Goal: Task Accomplishment & Management: Use online tool/utility

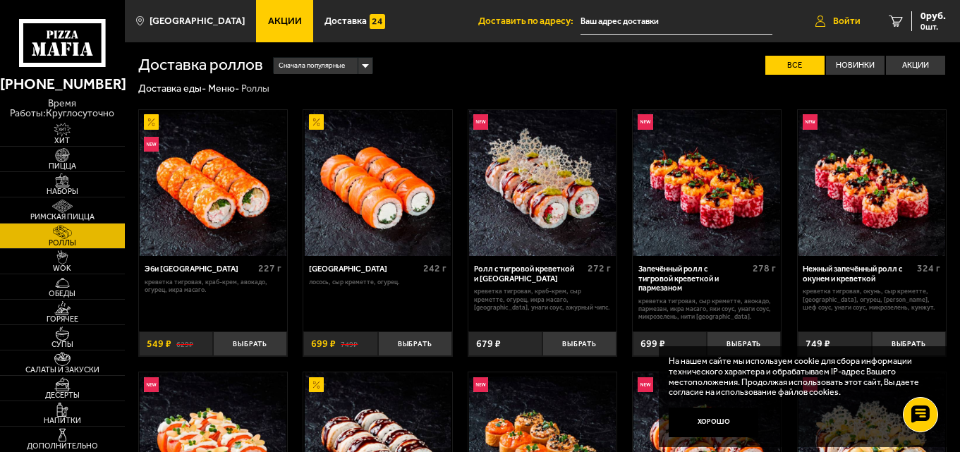
click at [850, 18] on span "Войти" at bounding box center [846, 21] width 27 height 10
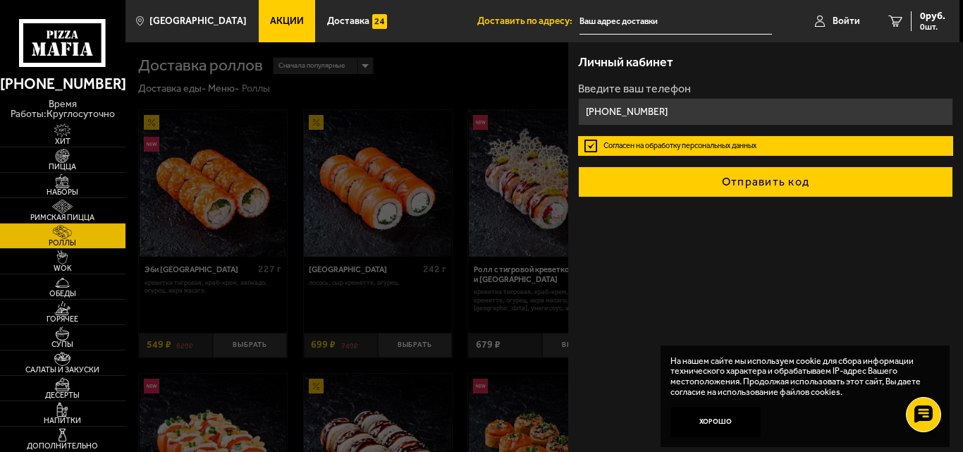
type input "[PHONE_NUMBER]"
click at [776, 181] on button "Отправить код" at bounding box center [765, 181] width 375 height 31
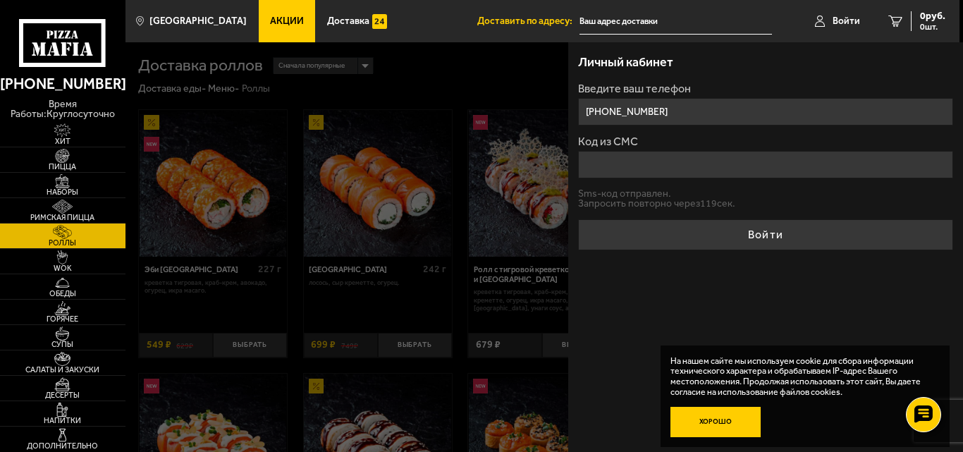
click at [717, 420] on button "Хорошо" at bounding box center [716, 422] width 90 height 30
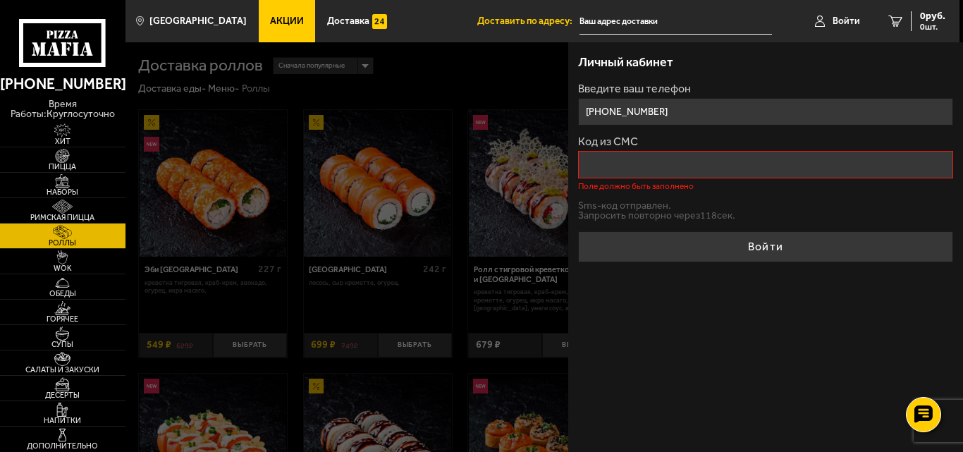
click at [643, 166] on input "Код из СМС" at bounding box center [765, 164] width 375 height 27
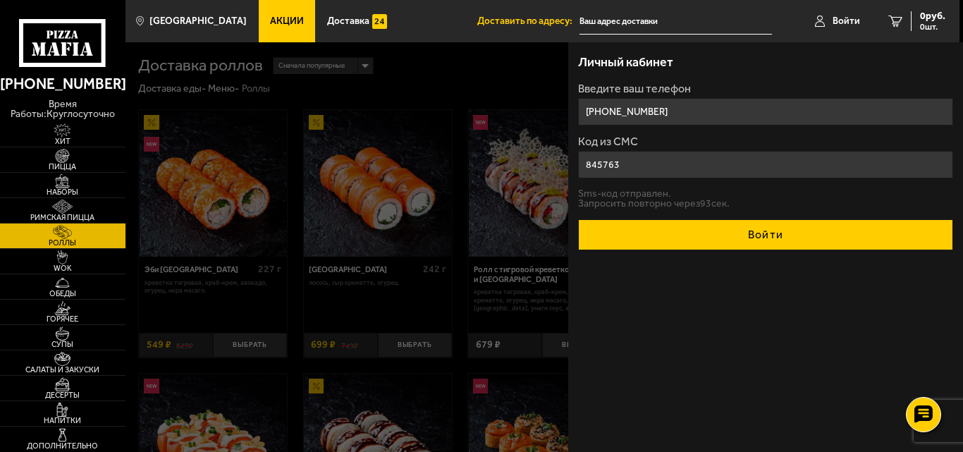
type input "845763"
click at [687, 226] on button "Войти" at bounding box center [765, 234] width 375 height 31
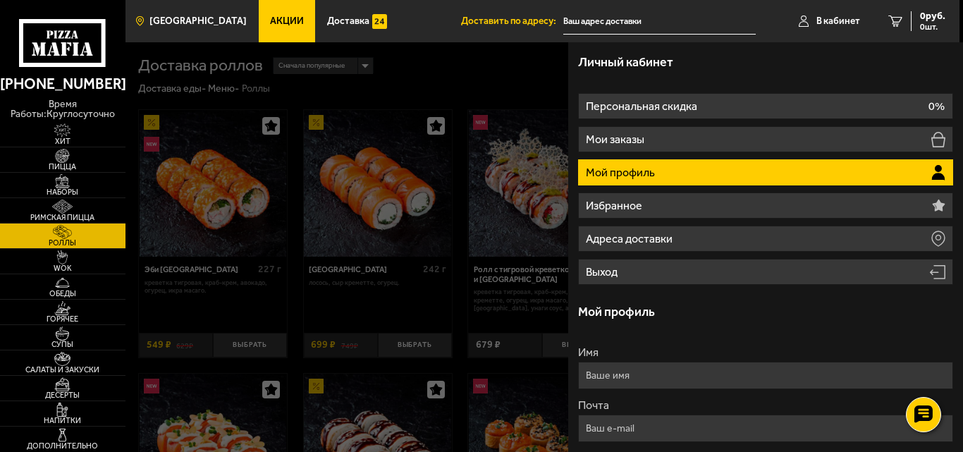
click at [199, 14] on link "[GEOGRAPHIC_DATA]" at bounding box center [192, 21] width 134 height 42
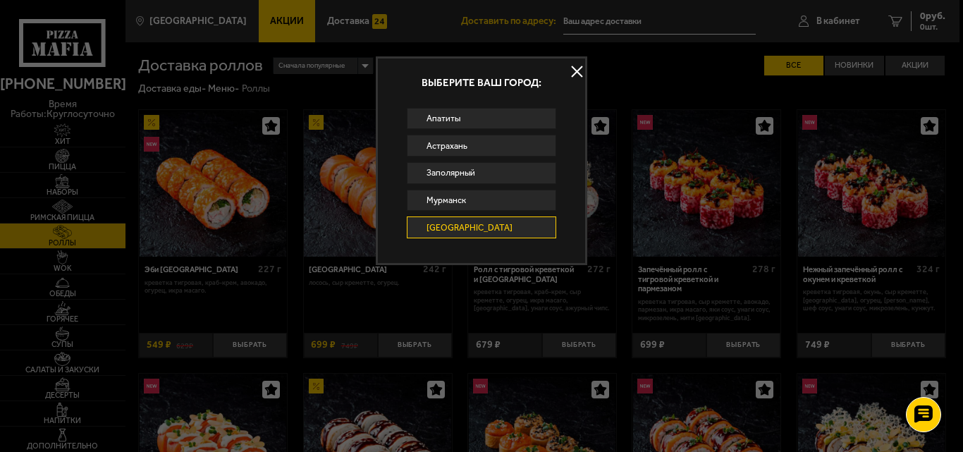
click at [575, 73] on button at bounding box center [576, 71] width 21 height 21
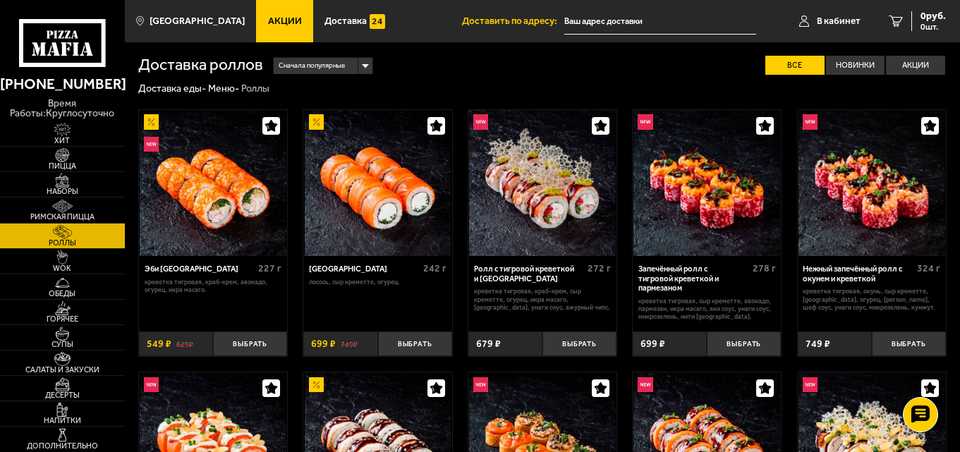
click at [582, 18] on input "text" at bounding box center [660, 21] width 192 height 26
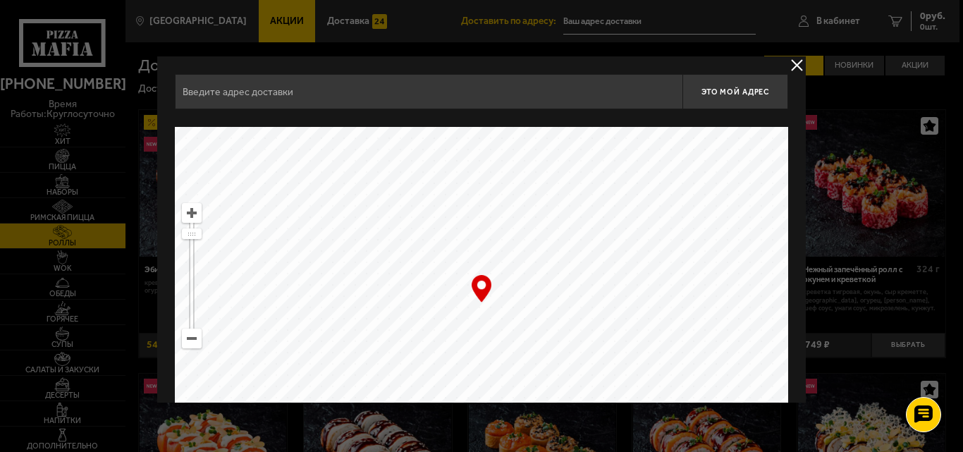
click at [334, 89] on input "text" at bounding box center [429, 91] width 508 height 35
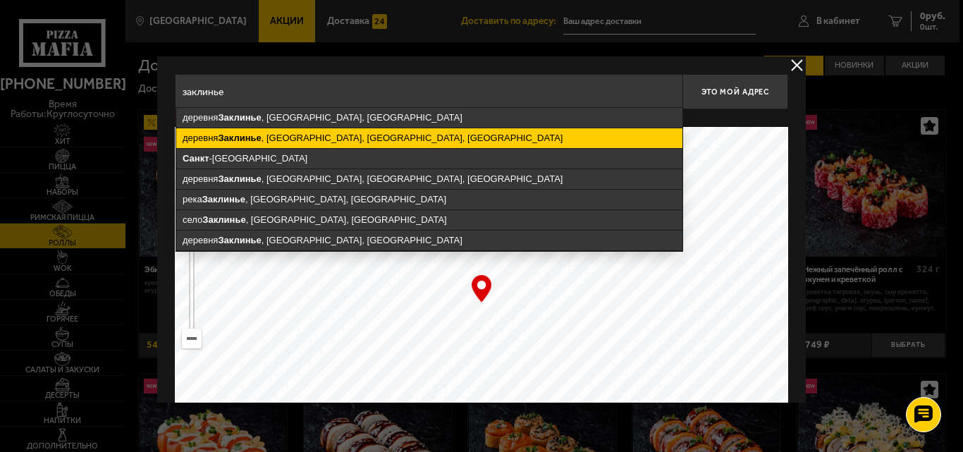
click at [319, 138] on ymaps "деревня [GEOGRAPHIC_DATA] , [GEOGRAPHIC_DATA], [GEOGRAPHIC_DATA], [GEOGRAPHIC_D…" at bounding box center [429, 138] width 506 height 20
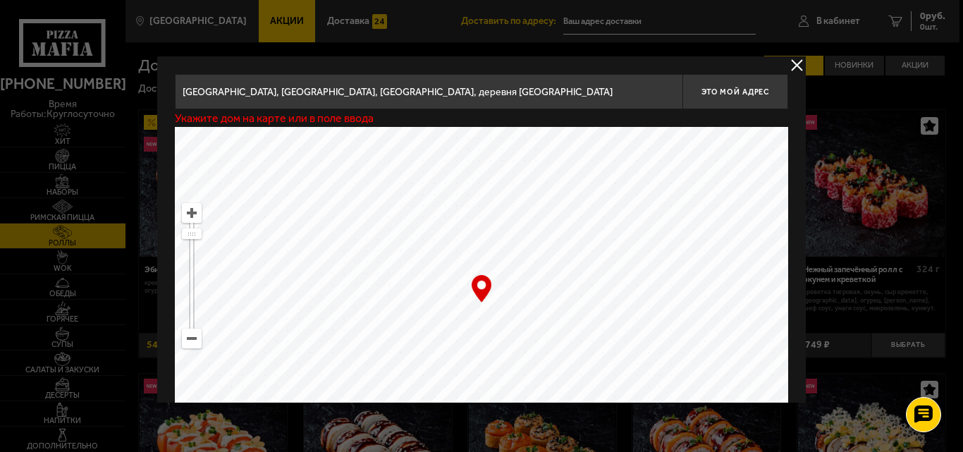
click at [647, 92] on input "[GEOGRAPHIC_DATA], [GEOGRAPHIC_DATA], [GEOGRAPHIC_DATA], деревня [GEOGRAPHIC_DA…" at bounding box center [429, 91] width 508 height 35
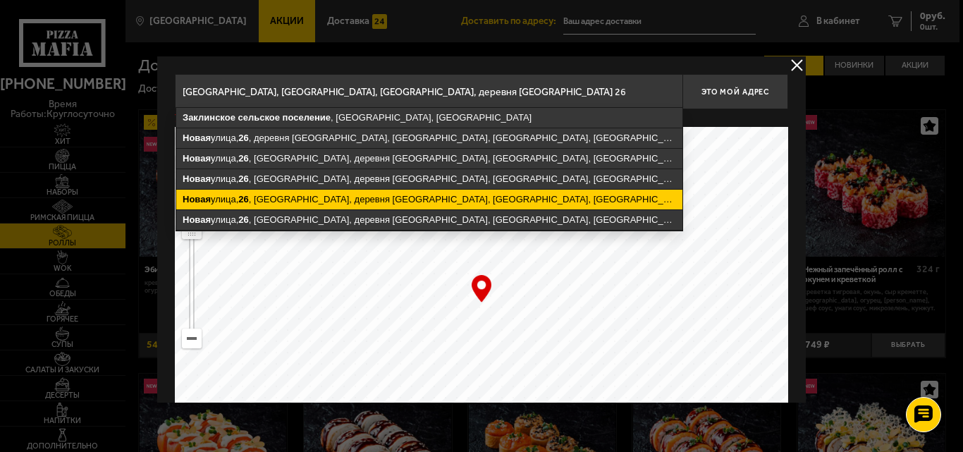
click at [395, 200] on ymaps "[STREET_ADDRESS], деревня [GEOGRAPHIC_DATA], [GEOGRAPHIC_DATA], [GEOGRAPHIC_DAT…" at bounding box center [429, 200] width 506 height 20
type input "[STREET_ADDRESS]"
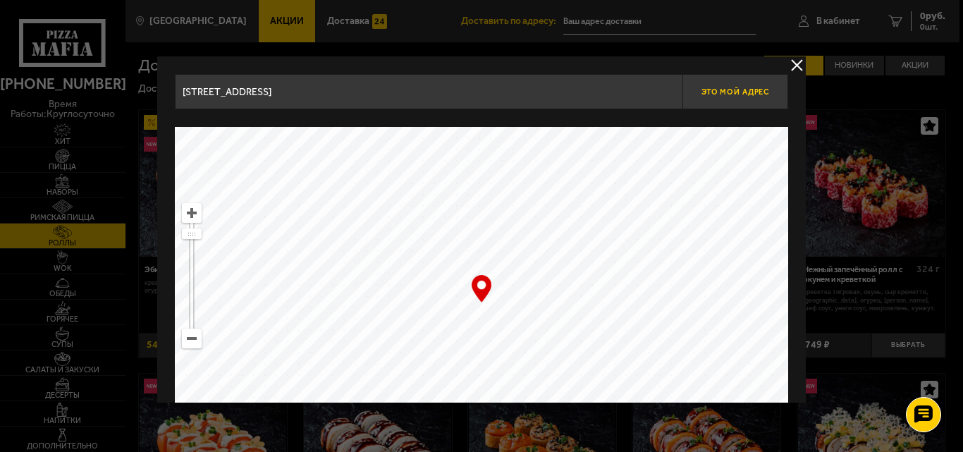
click at [723, 90] on span "Это мой адрес" at bounding box center [736, 91] width 68 height 9
click at [795, 66] on button "delivery type" at bounding box center [797, 65] width 18 height 18
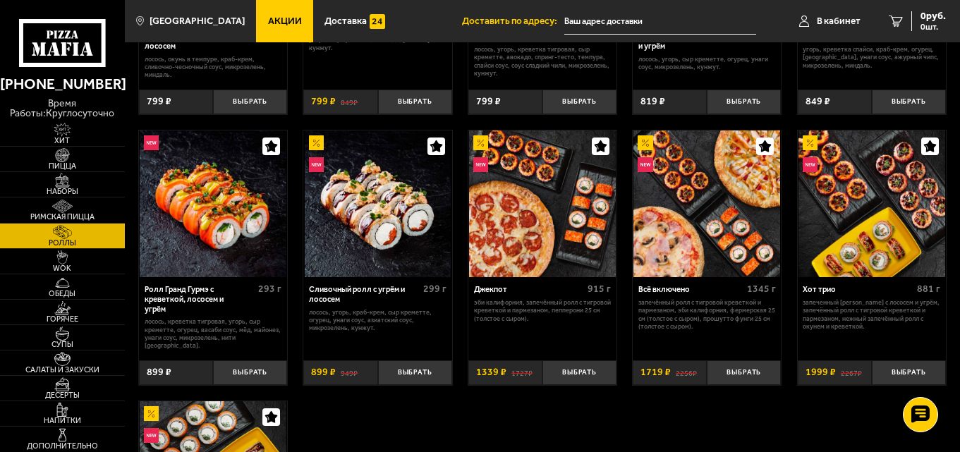
scroll to position [564, 0]
